Goal: Task Accomplishment & Management: Complete application form

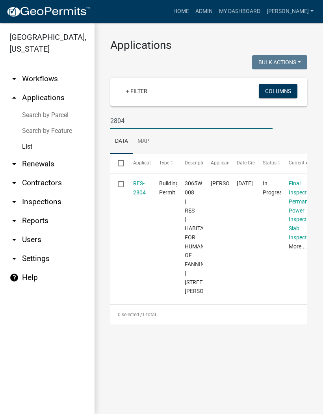
type input "2804"
click at [139, 195] on link "RES-2804" at bounding box center [139, 187] width 13 height 15
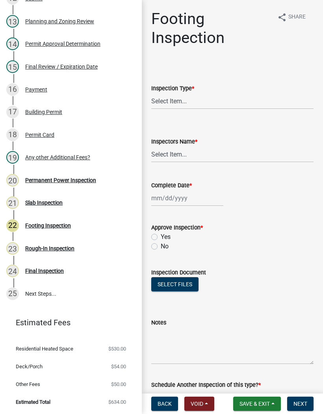
scroll to position [399, 0]
click at [56, 249] on div "Rough-In Inspection" at bounding box center [49, 249] width 49 height 6
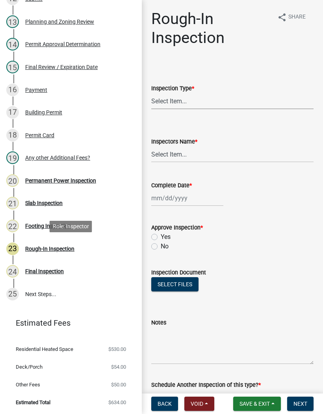
click at [190, 96] on select "Select Item... Rough-In" at bounding box center [232, 101] width 162 height 16
select select "c2274688-245b-4474-aeed-1009256ef604"
click at [175, 155] on select "Select Item... [PERSON_NAME] ([PERSON_NAME]) [PERSON_NAME] ([PERSON_NAME]) Engi…" at bounding box center [232, 154] width 162 height 16
select select "8dfc8809-68b2-4bc3-a0d1-6f7e000e7487"
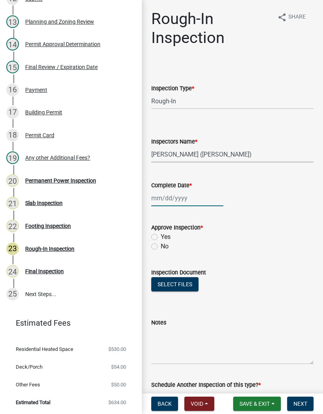
click at [180, 196] on div at bounding box center [187, 198] width 72 height 16
select select "9"
select select "2025"
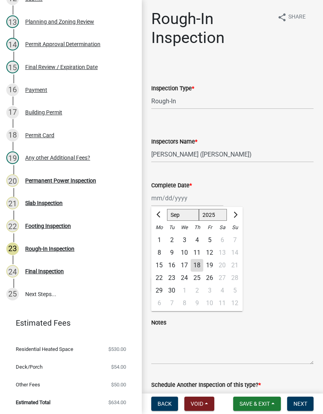
click at [196, 266] on div "18" at bounding box center [197, 265] width 13 height 13
type input "[DATE]"
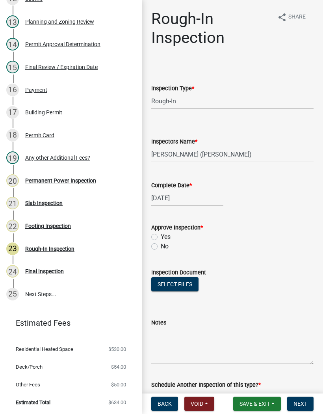
click at [161, 238] on label "Yes" at bounding box center [166, 236] width 10 height 9
click at [161, 237] on input "Yes" at bounding box center [163, 234] width 5 height 5
radio input "true"
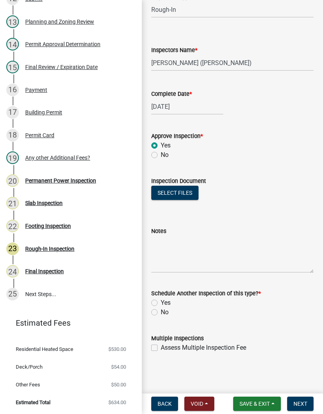
scroll to position [91, 0]
click at [158, 310] on div "No" at bounding box center [232, 311] width 162 height 9
click at [161, 311] on label "No" at bounding box center [165, 311] width 8 height 9
click at [161, 311] on input "No" at bounding box center [163, 309] width 5 height 5
radio input "true"
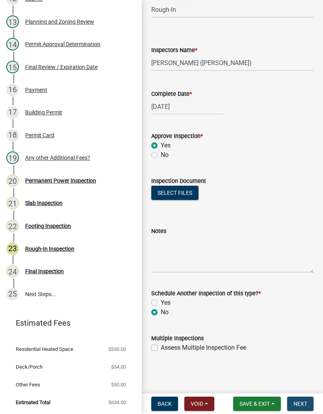
click at [301, 402] on span "Next" at bounding box center [300, 403] width 14 height 6
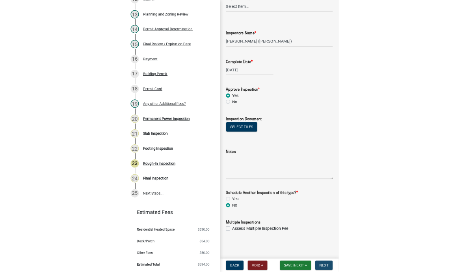
scroll to position [0, 0]
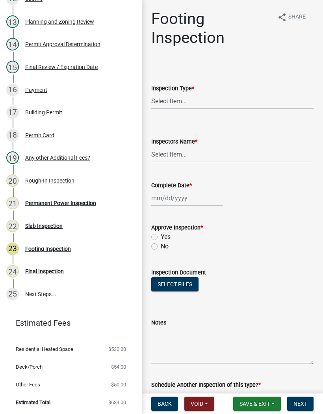
click at [258, 410] on button "Save & Exit" at bounding box center [257, 403] width 48 height 14
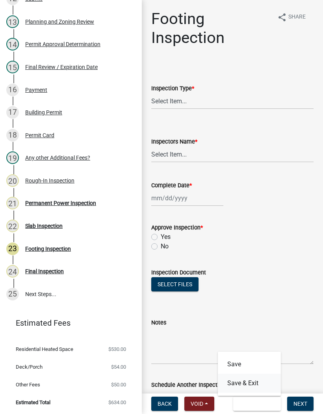
click at [257, 383] on button "Save & Exit" at bounding box center [249, 382] width 63 height 19
